Goal: Information Seeking & Learning: Learn about a topic

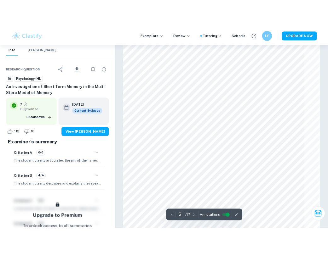
scroll to position [1418, 0]
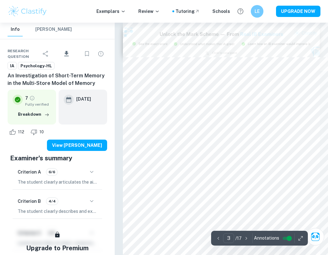
type input "2"
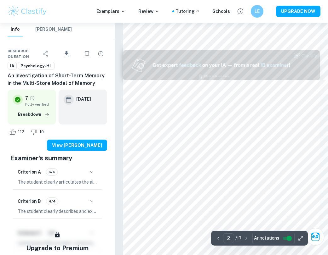
scroll to position [218, 0]
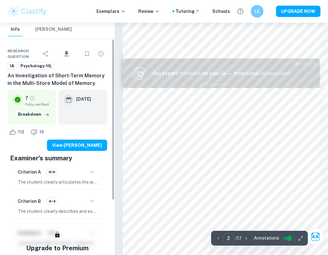
click at [41, 66] on span "Psychology-HL" at bounding box center [36, 66] width 36 height 6
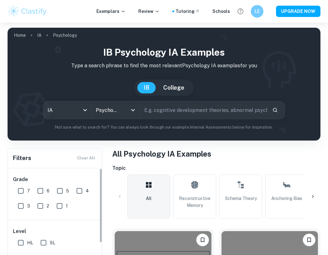
scroll to position [144, 0]
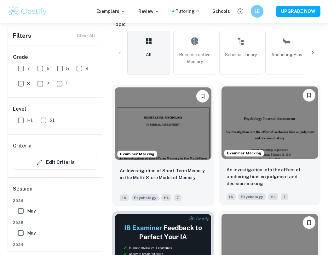
click at [258, 134] on img at bounding box center [269, 123] width 97 height 72
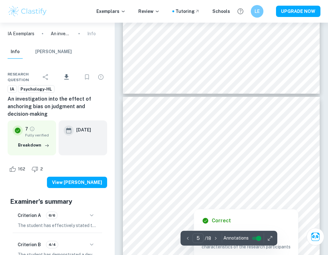
scroll to position [1059, 0]
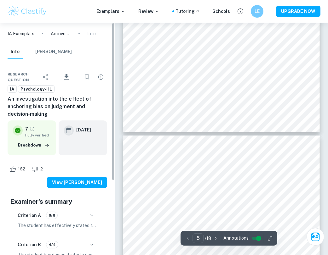
type input "6"
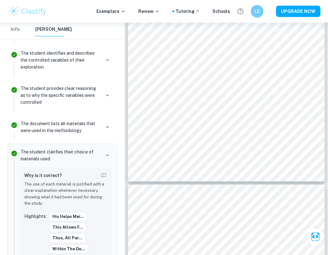
scroll to position [1488, 0]
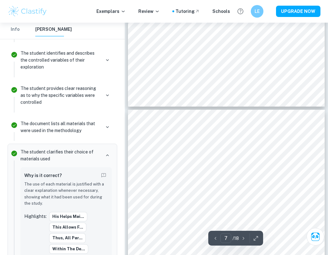
type input "6"
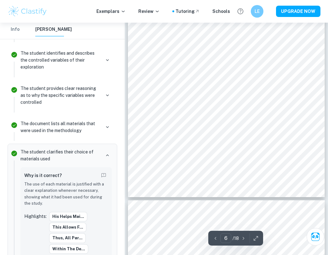
scroll to position [1370, 0]
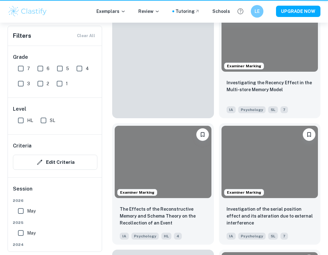
scroll to position [144, 0]
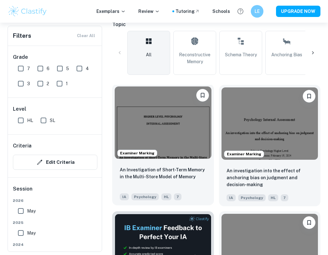
click at [178, 131] on img at bounding box center [163, 123] width 97 height 72
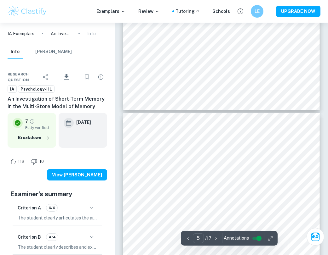
type input "6"
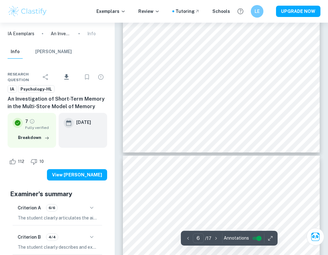
scroll to position [1486, 0]
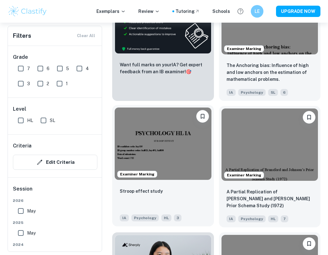
scroll to position [375, 0]
click at [200, 171] on img at bounding box center [163, 144] width 97 height 72
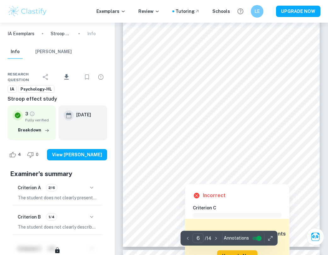
scroll to position [1524, 0]
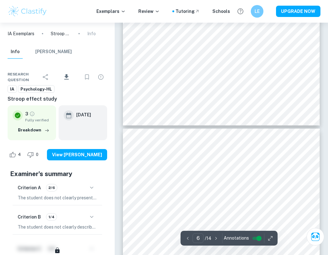
type input "7"
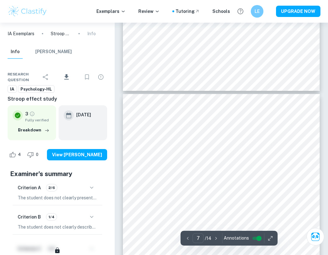
scroll to position [1687, 0]
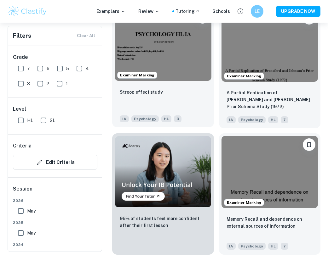
scroll to position [532, 0]
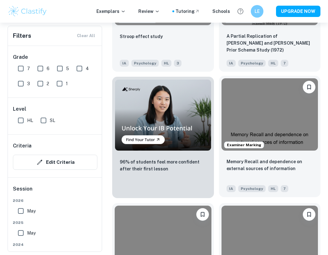
click at [257, 152] on div "Examiner Marking" at bounding box center [270, 114] width 102 height 77
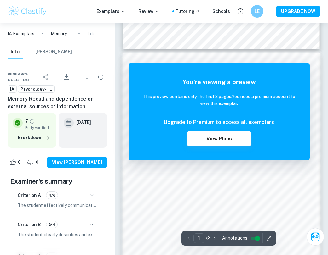
scroll to position [236, 0]
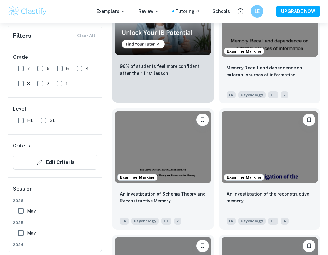
scroll to position [752, 0]
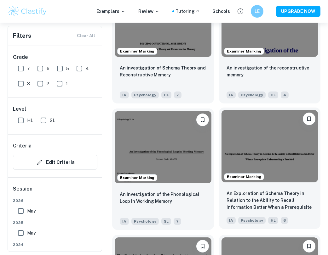
click at [237, 163] on img at bounding box center [269, 146] width 97 height 72
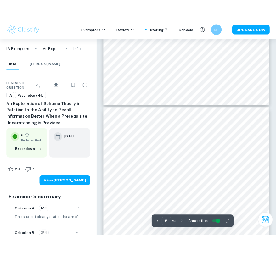
scroll to position [1282, 0]
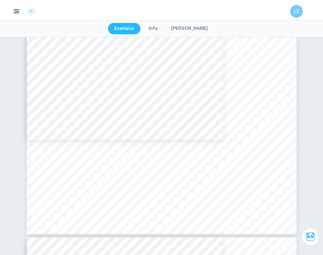
type input "4"
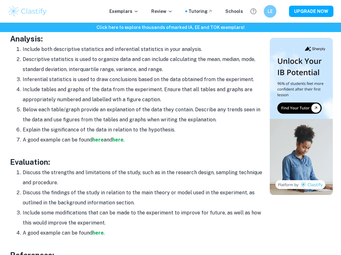
scroll to position [937, 0]
